Goal: Check status: Check status

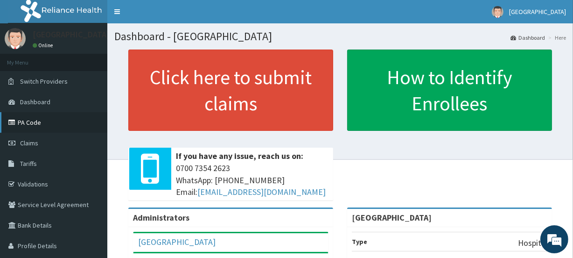
click at [35, 123] on link "PA Code" at bounding box center [53, 122] width 107 height 21
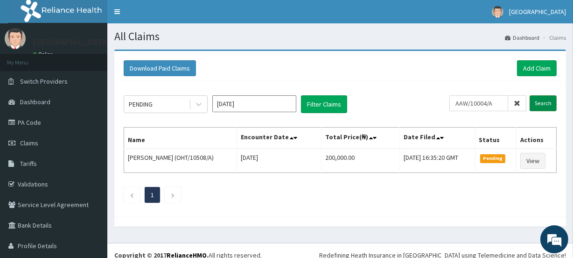
type input "AAW/10004/A"
click at [537, 100] on input "Search" at bounding box center [543, 103] width 27 height 16
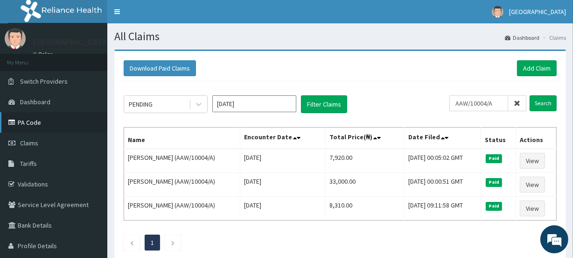
click at [40, 118] on link "PA Code" at bounding box center [53, 122] width 107 height 21
click at [47, 122] on link "PA Code" at bounding box center [53, 122] width 107 height 21
